Goal: Task Accomplishment & Management: Complete application form

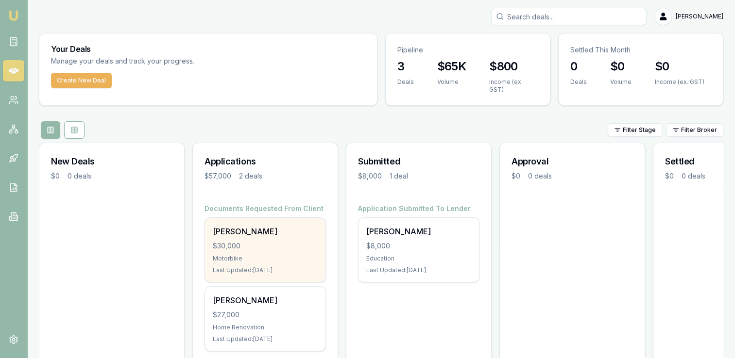
click at [247, 230] on div "Michael Krol" at bounding box center [265, 232] width 105 height 12
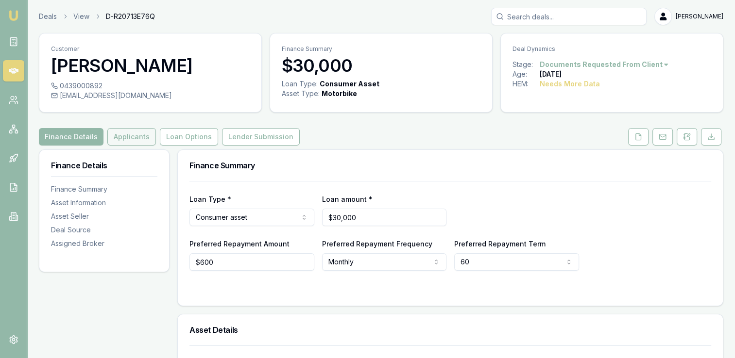
click at [132, 134] on button "Applicants" at bounding box center [131, 136] width 49 height 17
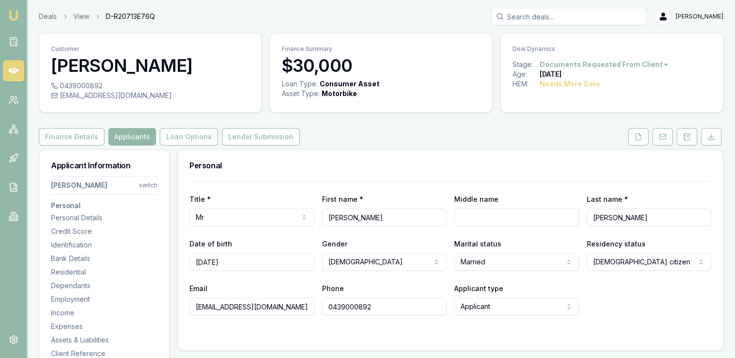
click at [473, 215] on input "Middle name" at bounding box center [516, 217] width 125 height 17
type input "R"
click at [421, 327] on form "Title * Mr Mr Mrs Miss Ms Dr Prof First name * [PERSON_NAME] Middle name R Last…" at bounding box center [449, 260] width 521 height 158
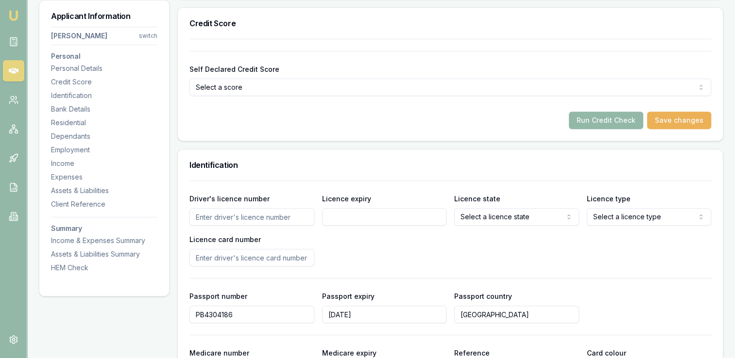
scroll to position [353, 0]
click at [598, 117] on button "Run Credit Check" at bounding box center [606, 119] width 74 height 17
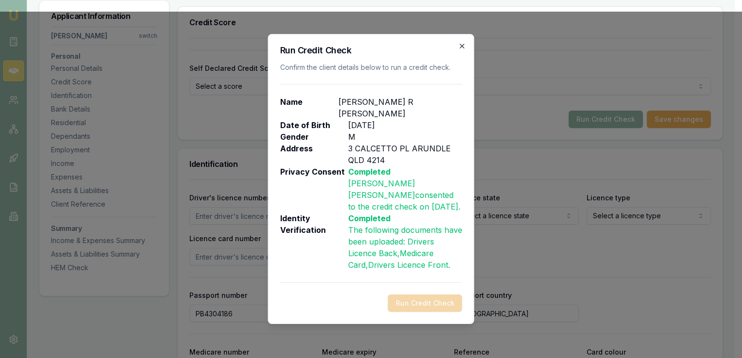
click at [459, 50] on icon "button" at bounding box center [462, 46] width 8 height 8
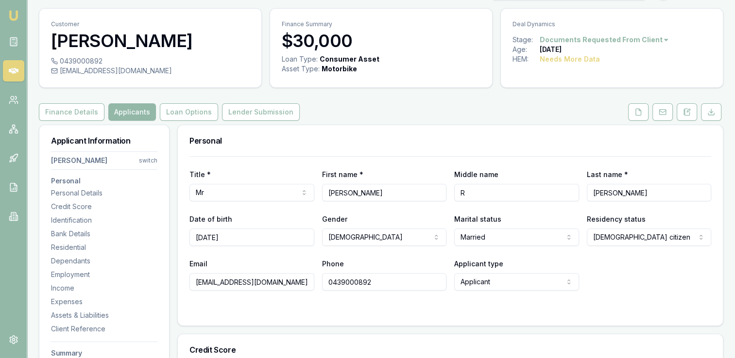
scroll to position [21, 0]
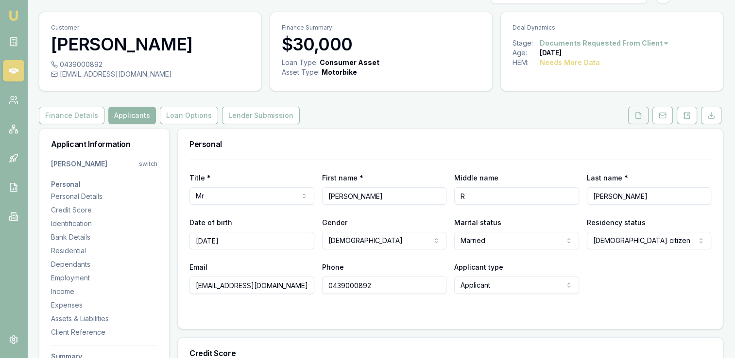
click at [637, 112] on icon at bounding box center [638, 115] width 5 height 6
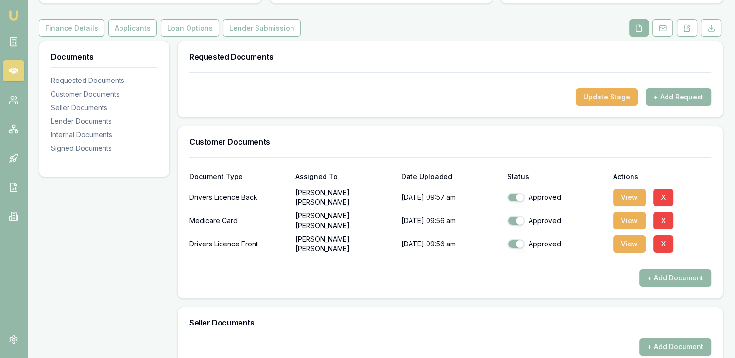
scroll to position [110, 0]
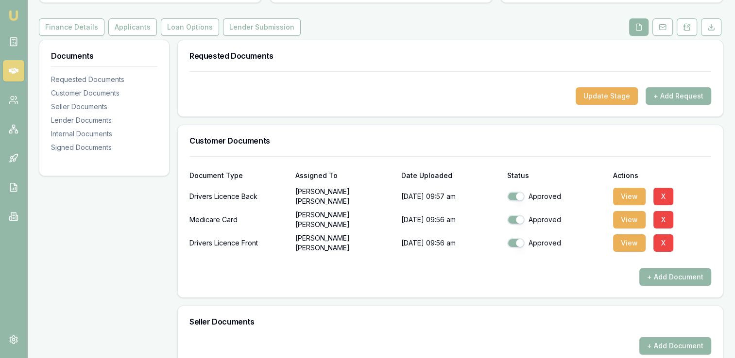
click at [510, 196] on button "button" at bounding box center [515, 197] width 17 height 10
click at [519, 193] on button "button" at bounding box center [515, 197] width 17 height 10
checkbox input "true"
click at [511, 218] on button "button" at bounding box center [515, 220] width 17 height 10
click at [521, 218] on button "button" at bounding box center [515, 220] width 17 height 10
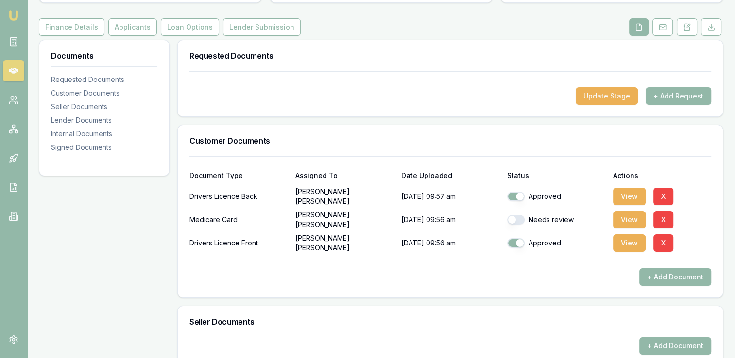
checkbox input "true"
click at [511, 244] on button "button" at bounding box center [515, 243] width 17 height 10
click at [522, 242] on button "button" at bounding box center [515, 243] width 17 height 10
checkbox input "true"
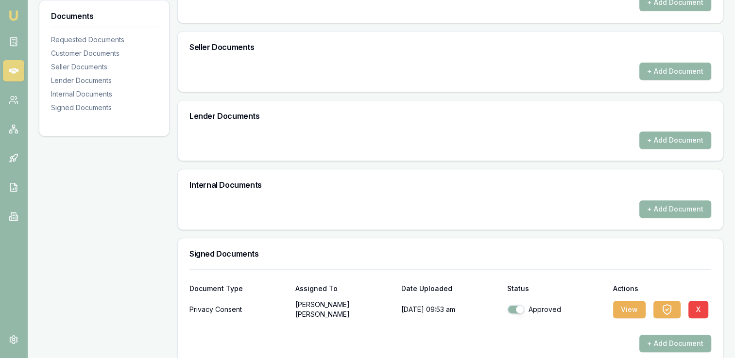
scroll to position [397, 0]
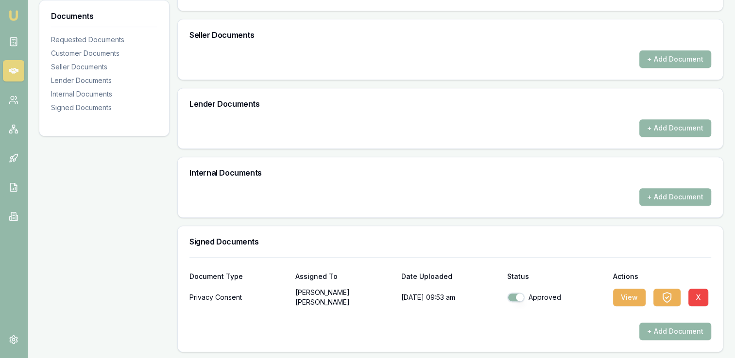
click at [509, 294] on button "button" at bounding box center [515, 298] width 17 height 10
click at [522, 295] on button "button" at bounding box center [515, 298] width 17 height 10
checkbox input "true"
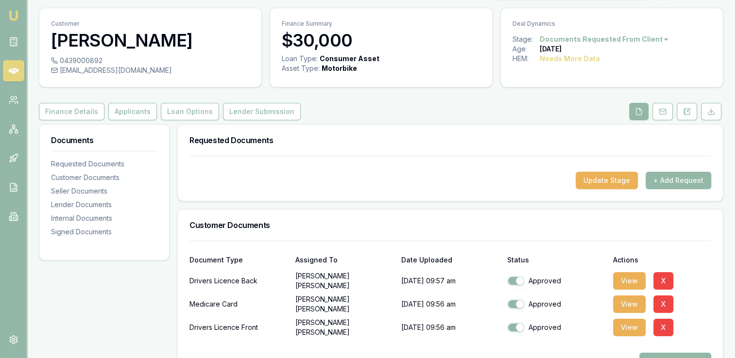
scroll to position [25, 0]
click at [602, 182] on button "Update Stage" at bounding box center [606, 180] width 62 height 17
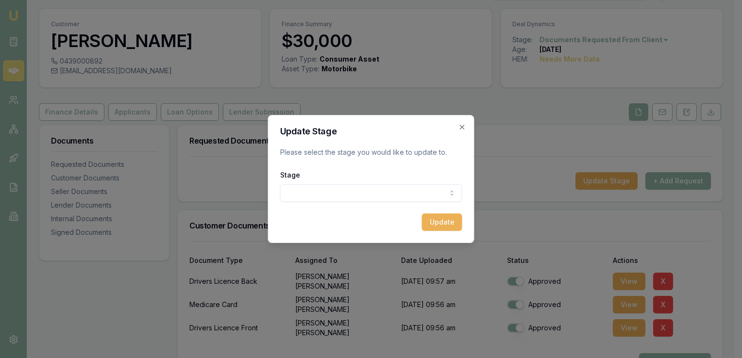
click at [348, 197] on body "Emu Broker Deals View D-R20713E76Q [PERSON_NAME] Toggle Menu Customer [PERSON_N…" at bounding box center [367, 154] width 735 height 358
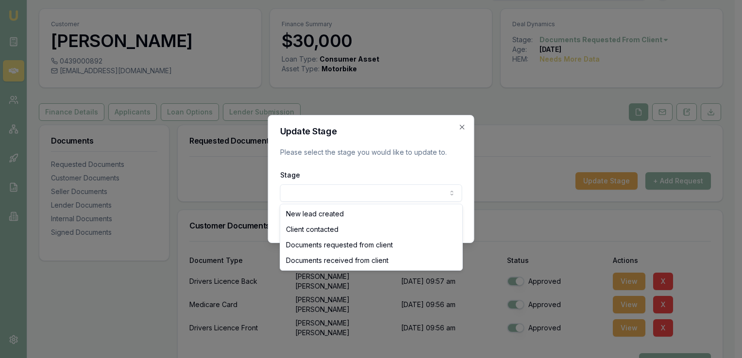
select select "DOCUMENTS_RECEIVED_FROM_CLIENT"
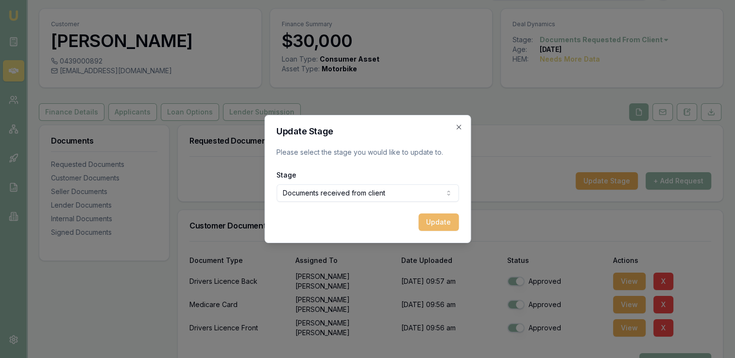
click at [438, 219] on button "Update" at bounding box center [438, 222] width 40 height 17
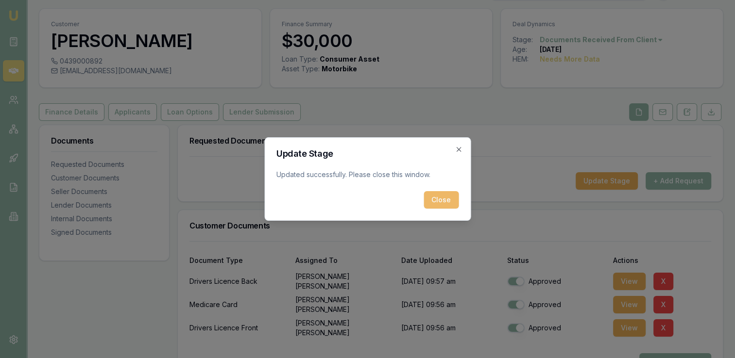
click at [447, 201] on button "Close" at bounding box center [440, 199] width 35 height 17
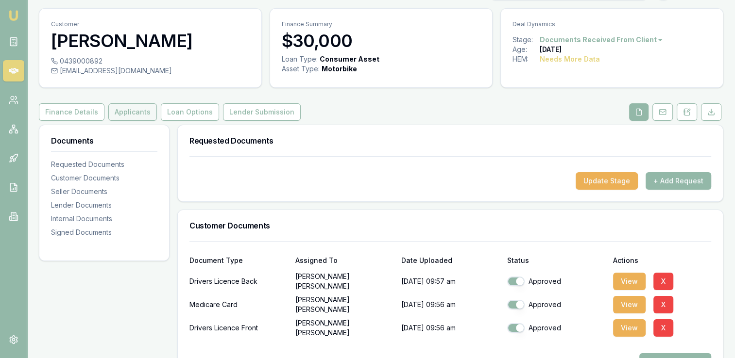
click at [140, 108] on button "Applicants" at bounding box center [132, 111] width 49 height 17
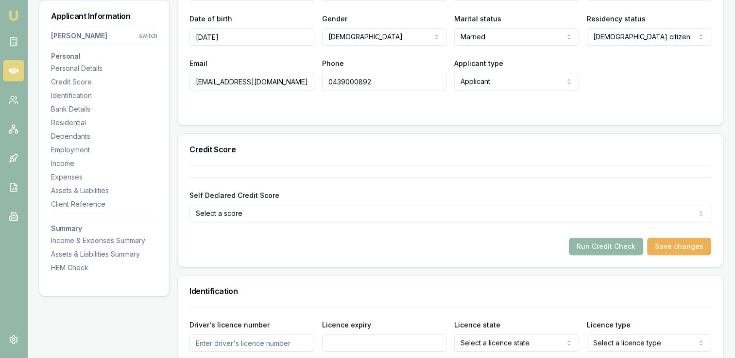
scroll to position [227, 0]
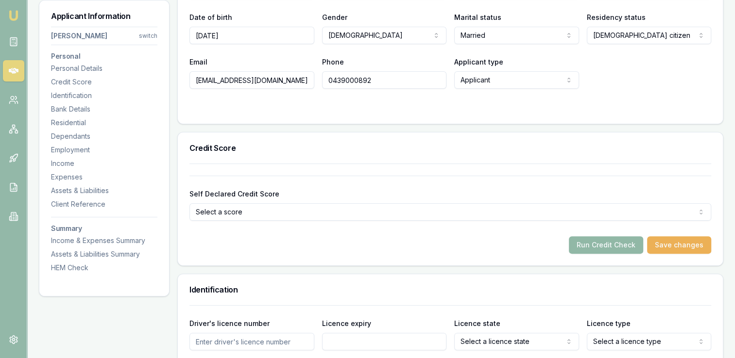
click at [599, 240] on button "Run Credit Check" at bounding box center [606, 244] width 74 height 17
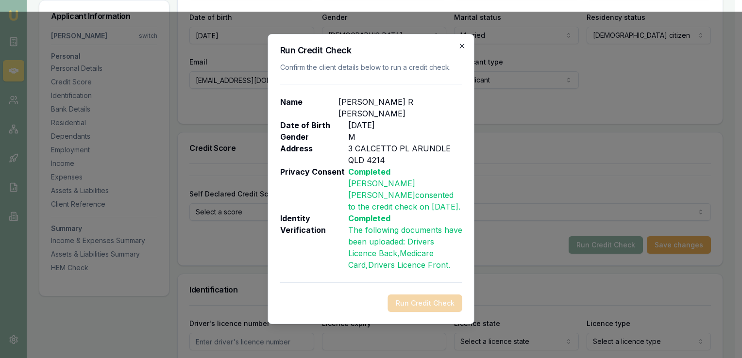
click at [460, 50] on icon "button" at bounding box center [462, 46] width 8 height 8
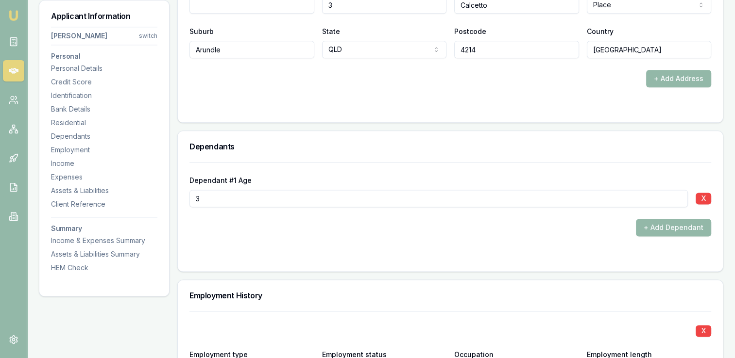
scroll to position [1242, 0]
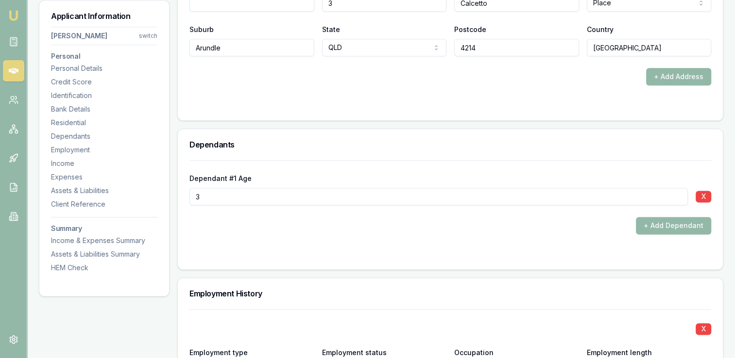
click at [239, 192] on input "3" at bounding box center [438, 196] width 498 height 17
type input "02"
click at [570, 217] on div "+ Add Dependant" at bounding box center [449, 225] width 521 height 17
click at [648, 224] on button "+ Add Dependant" at bounding box center [673, 225] width 75 height 17
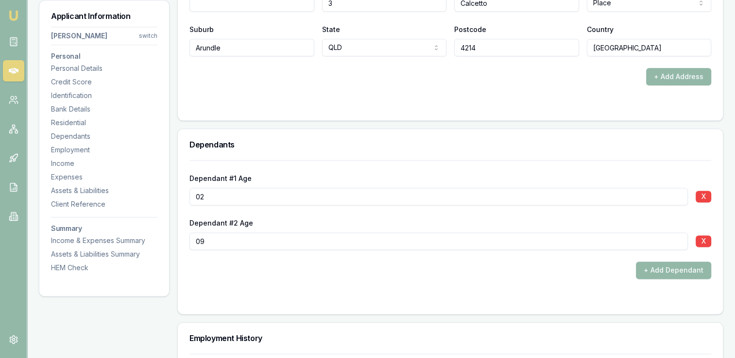
type input "09"
click at [552, 268] on div "+ Add Dependant" at bounding box center [449, 270] width 521 height 17
click at [580, 257] on div "Dependant #1 Age [DEMOGRAPHIC_DATA] X Dependant #2 Age [DEMOGRAPHIC_DATA] X + A…" at bounding box center [449, 219] width 521 height 119
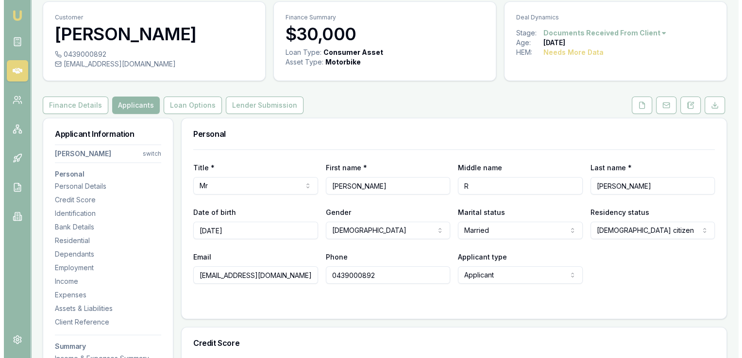
scroll to position [0, 0]
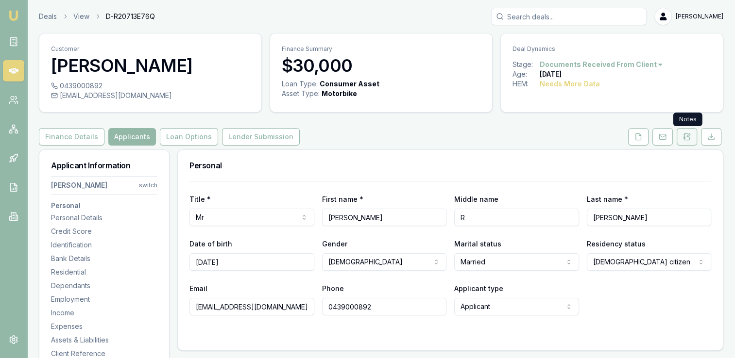
click at [684, 139] on icon at bounding box center [687, 137] width 8 height 8
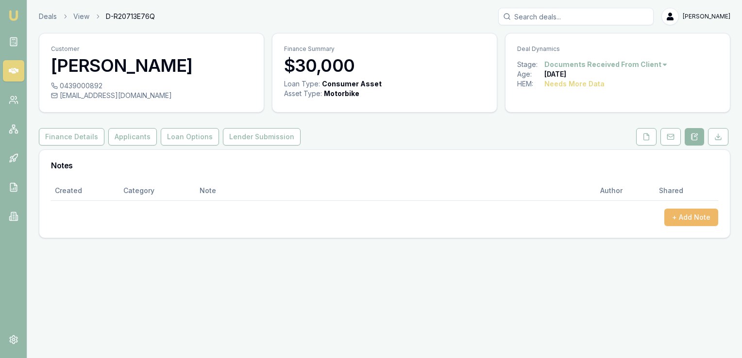
click at [676, 213] on button "+ Add Note" at bounding box center [691, 217] width 54 height 17
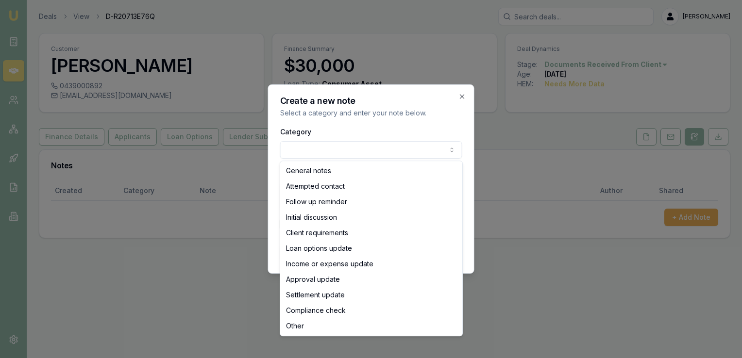
click at [309, 151] on body "Emu Broker Deals View D-R20713E76Q [PERSON_NAME] Toggle Menu Customer [PERSON_N…" at bounding box center [371, 179] width 742 height 358
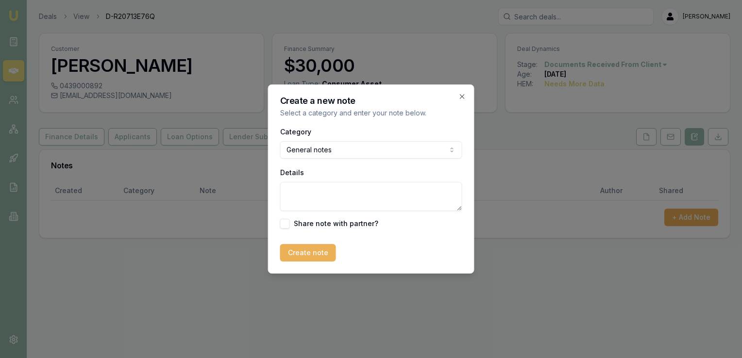
click at [294, 188] on textarea "Details" at bounding box center [371, 196] width 182 height 29
click at [446, 201] on textarea "Spoken with [PERSON_NAME] and he needs 31K for the Harley bike he wants. Wife h…" at bounding box center [371, 196] width 182 height 29
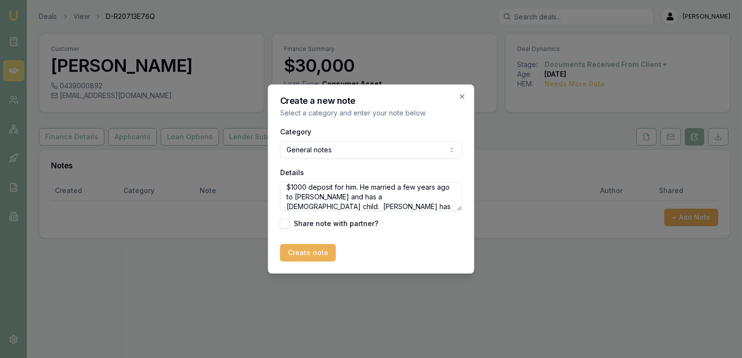
scroll to position [33, 0]
click at [397, 205] on textarea "Spoken with [PERSON_NAME] and he needs 31K for the Harley bike he wants. Wife h…" at bounding box center [371, 196] width 182 height 29
click at [422, 204] on textarea "Spoken with [PERSON_NAME] and he needs 31K for the Harley bike he wants. Wife h…" at bounding box center [371, 196] width 182 height 29
click at [356, 208] on textarea "Spoken with [PERSON_NAME] and he needs 31K for the Harley bike he wants. Wife h…" at bounding box center [371, 196] width 182 height 29
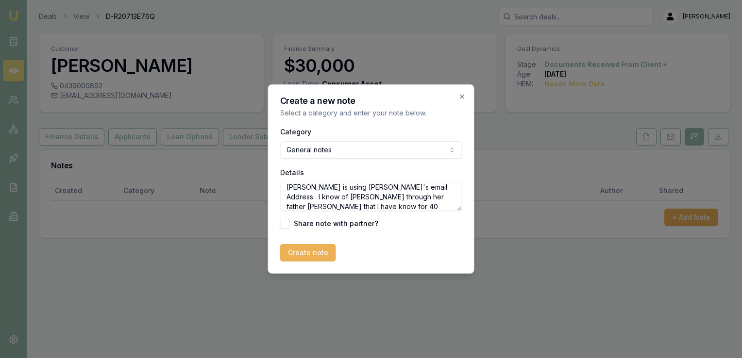
scroll to position [72, 0]
click at [331, 205] on textarea "Spoken with [PERSON_NAME] and he needs 31K for the Harley bike he wants. Wife h…" at bounding box center [371, 196] width 182 height 29
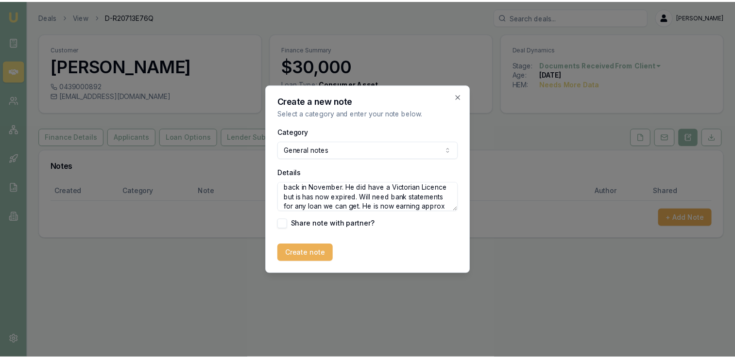
scroll to position [111, 0]
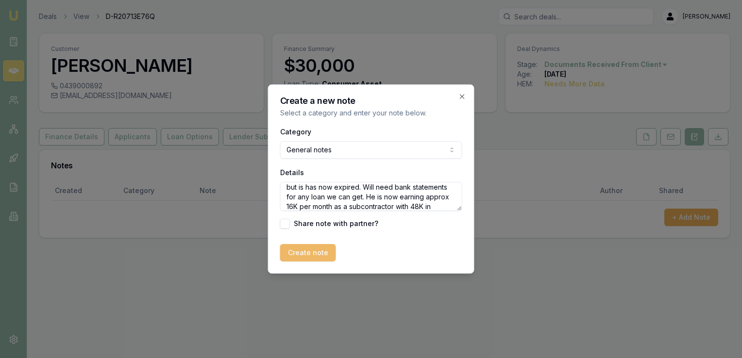
type textarea "Spoken with [PERSON_NAME] and he needs 31K for the Harley bike he wants. Wife h…"
click at [302, 249] on button "Create note" at bounding box center [308, 252] width 56 height 17
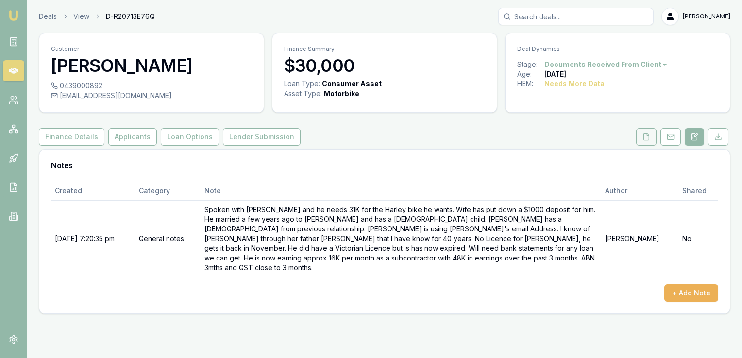
click at [644, 136] on icon at bounding box center [646, 137] width 5 height 6
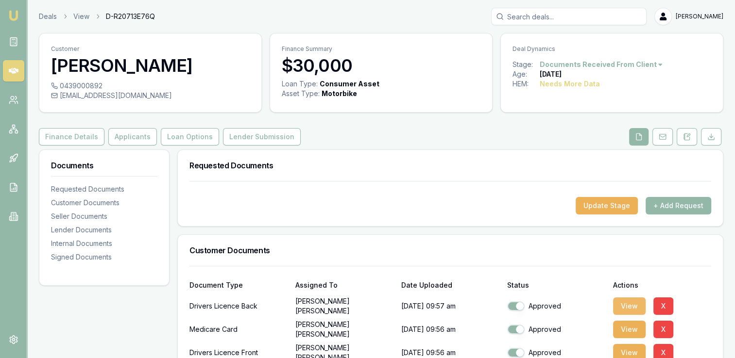
click at [621, 304] on button "View" at bounding box center [629, 306] width 33 height 17
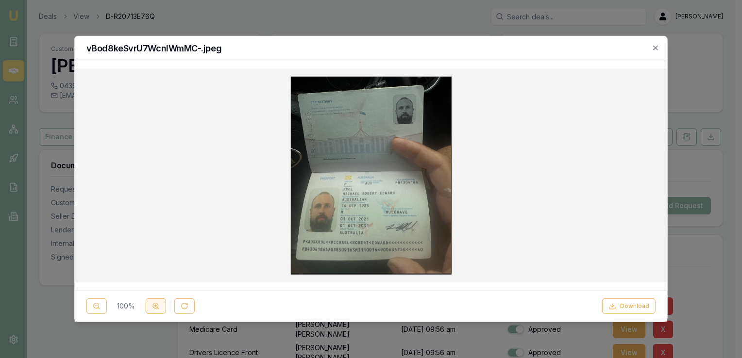
click at [154, 308] on icon at bounding box center [156, 306] width 8 height 8
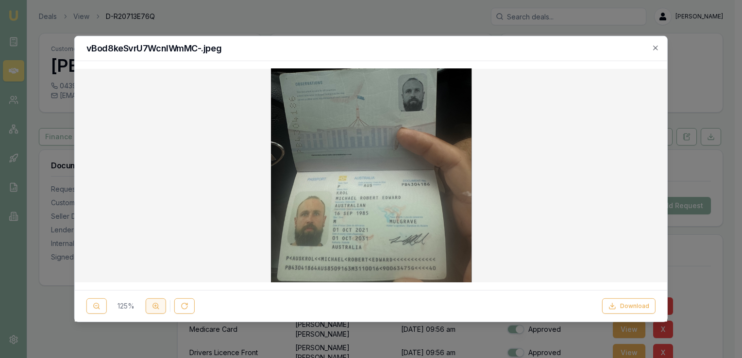
click at [154, 308] on icon at bounding box center [156, 306] width 8 height 8
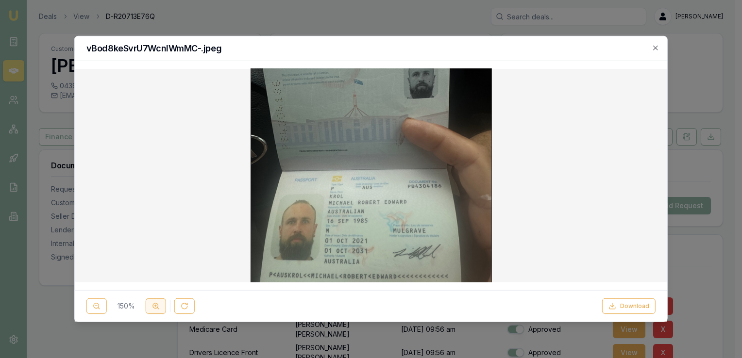
click at [154, 308] on icon at bounding box center [156, 306] width 8 height 8
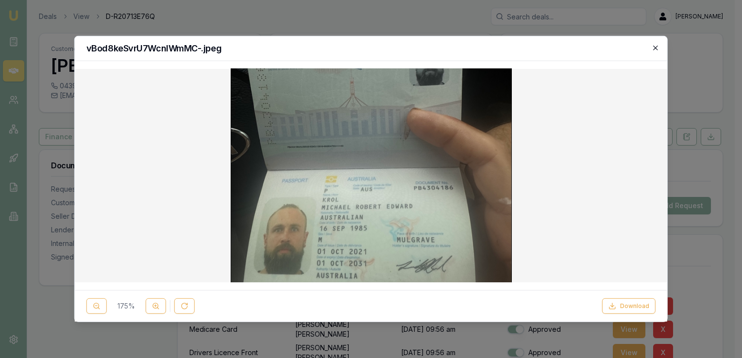
click at [657, 50] on icon "button" at bounding box center [655, 48] width 4 height 4
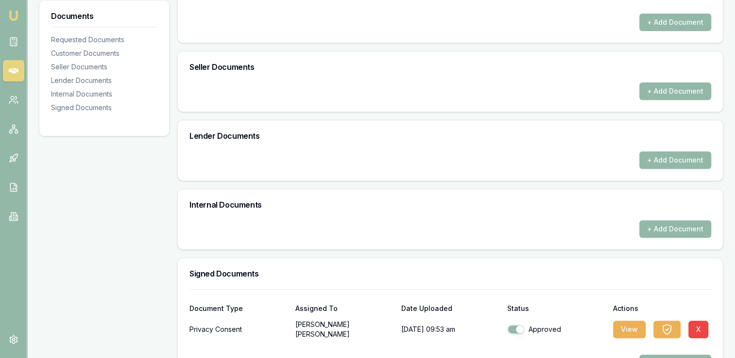
scroll to position [365, 0]
click at [627, 329] on button "View" at bounding box center [629, 328] width 33 height 17
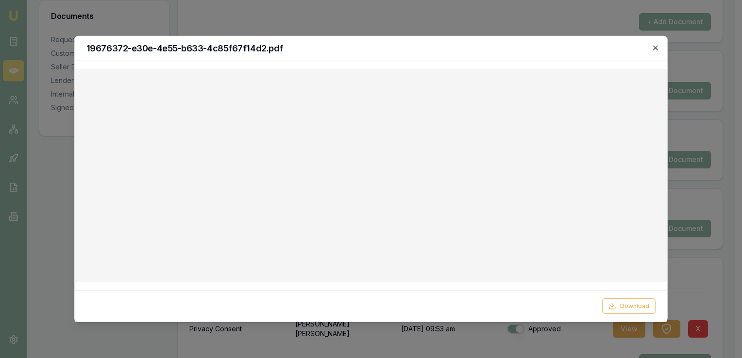
click at [654, 46] on icon "button" at bounding box center [656, 48] width 8 height 8
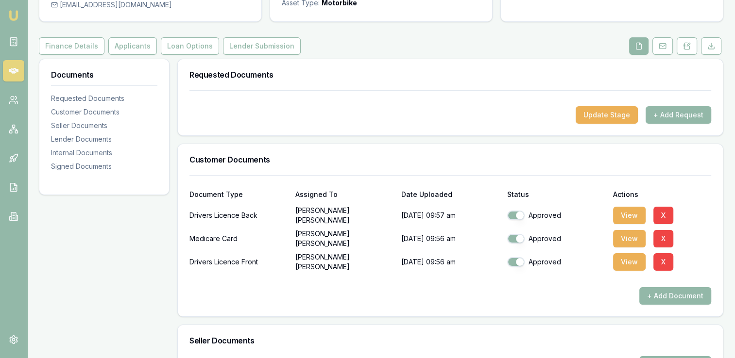
scroll to position [89, 0]
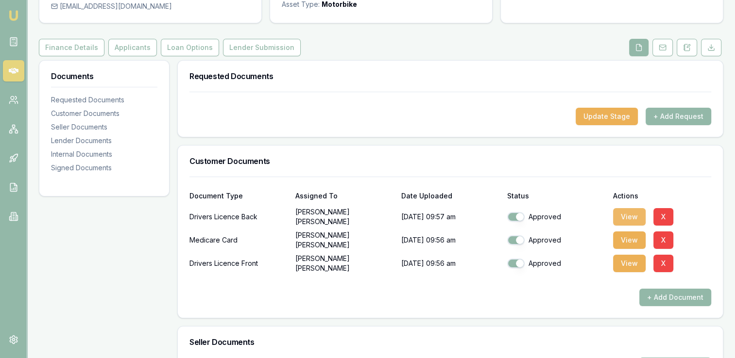
click at [629, 211] on button "View" at bounding box center [629, 216] width 33 height 17
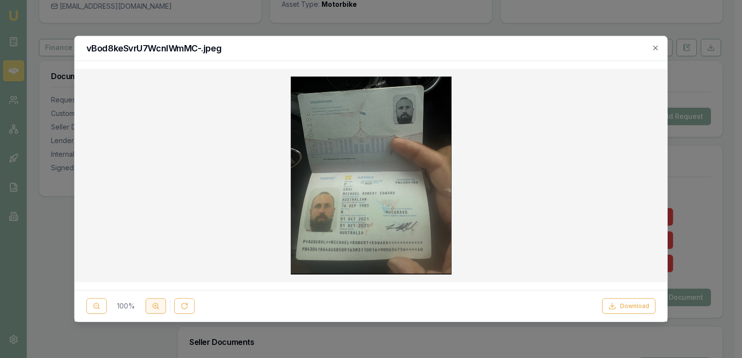
click at [155, 302] on button at bounding box center [156, 307] width 20 height 16
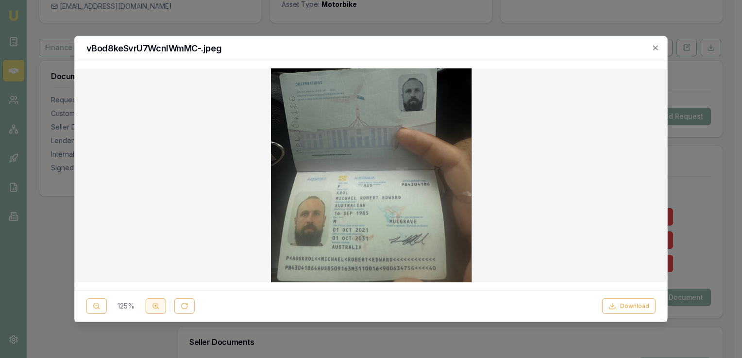
click at [155, 302] on button at bounding box center [156, 307] width 20 height 16
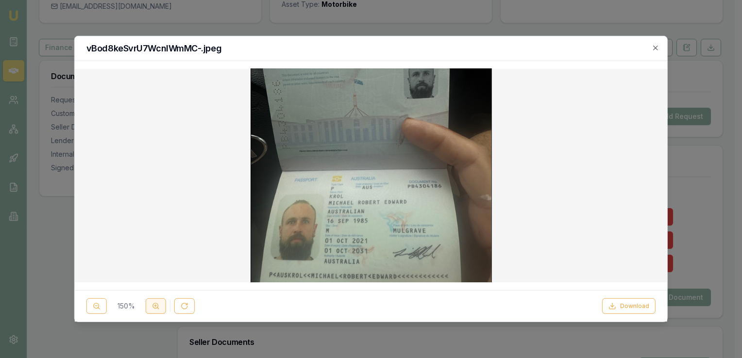
click at [155, 302] on button at bounding box center [156, 307] width 20 height 16
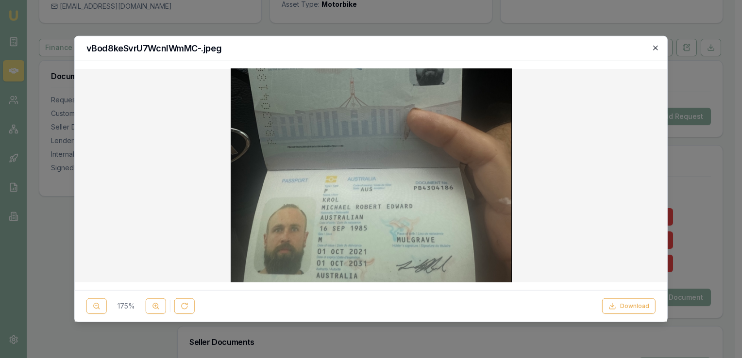
click at [656, 44] on icon "button" at bounding box center [656, 48] width 8 height 8
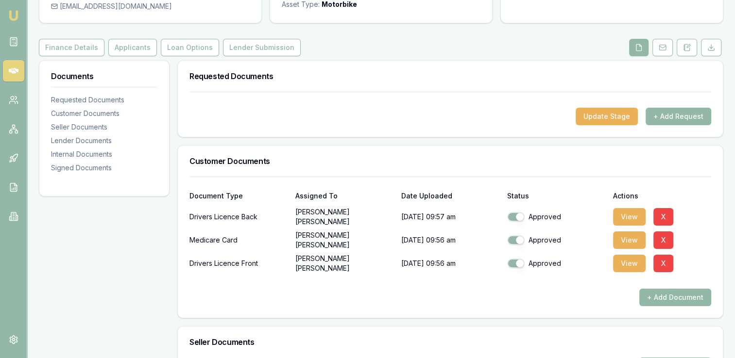
scroll to position [0, 0]
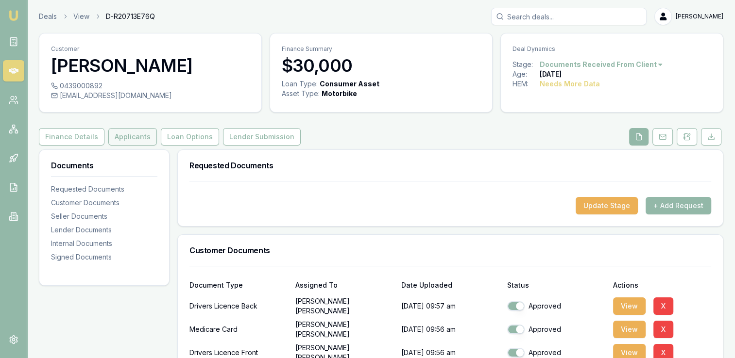
click at [128, 134] on button "Applicants" at bounding box center [132, 136] width 49 height 17
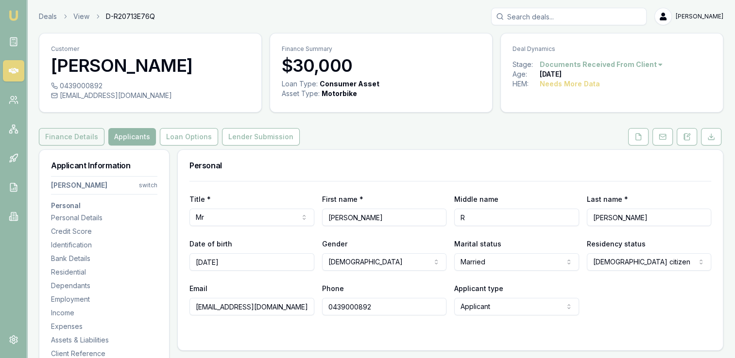
click at [81, 135] on button "Finance Details" at bounding box center [72, 136] width 66 height 17
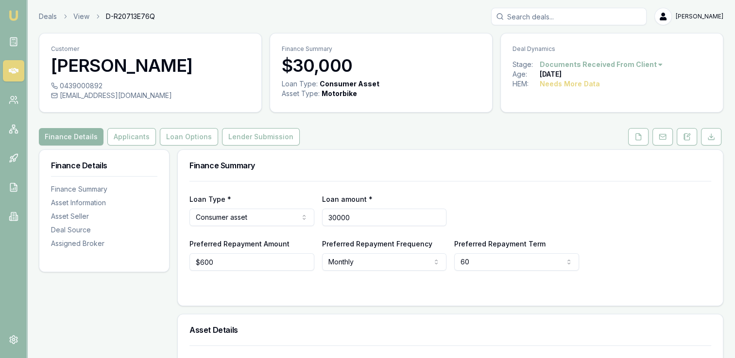
drag, startPoint x: 363, startPoint y: 217, endPoint x: 317, endPoint y: 222, distance: 47.0
click at [317, 222] on div "Loan Type * Consumer asset Consumer loan Consumer asset Commercial loan Commerc…" at bounding box center [449, 209] width 521 height 33
type input "$32,000"
click at [496, 211] on div "Loan Type * Consumer asset Consumer loan Consumer asset Commercial loan Commerc…" at bounding box center [449, 209] width 521 height 33
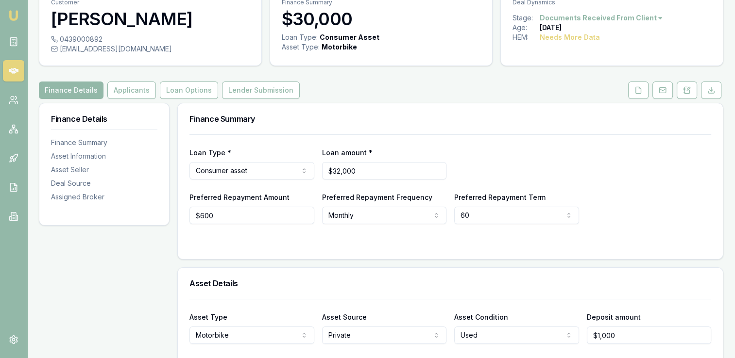
scroll to position [60, 0]
